Goal: Task Accomplishment & Management: Use online tool/utility

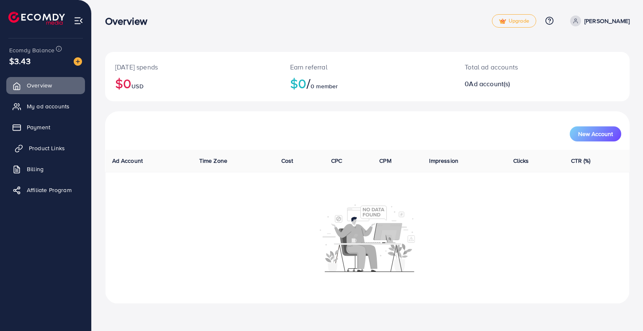
click at [64, 149] on link "Product Links" at bounding box center [45, 148] width 79 height 17
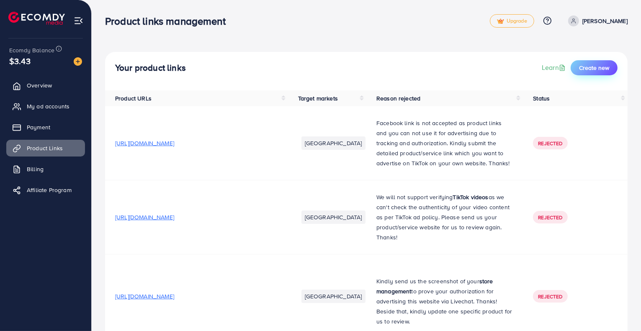
click at [588, 67] on span "Create new" at bounding box center [594, 68] width 30 height 8
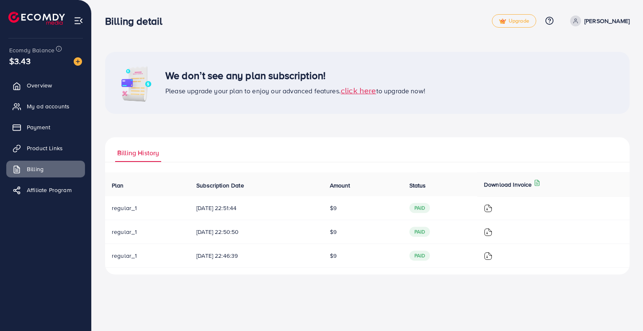
click at [362, 91] on span "click here" at bounding box center [359, 90] width 36 height 11
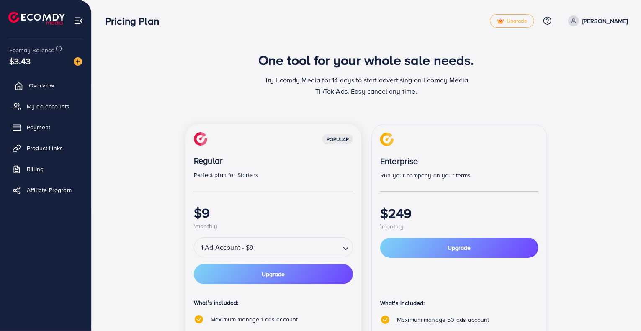
click at [50, 84] on span "Overview" at bounding box center [41, 85] width 25 height 8
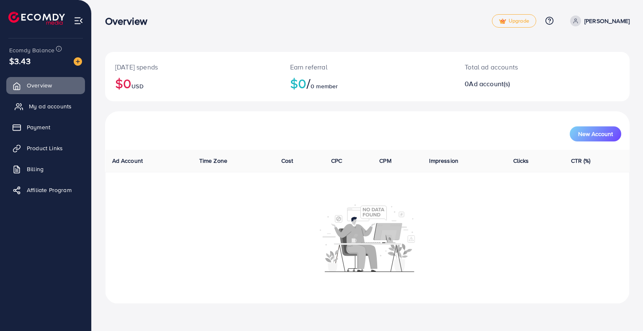
click at [49, 103] on span "My ad accounts" at bounding box center [50, 106] width 43 height 8
